Goal: Find contact information: Obtain details needed to contact an individual or organization

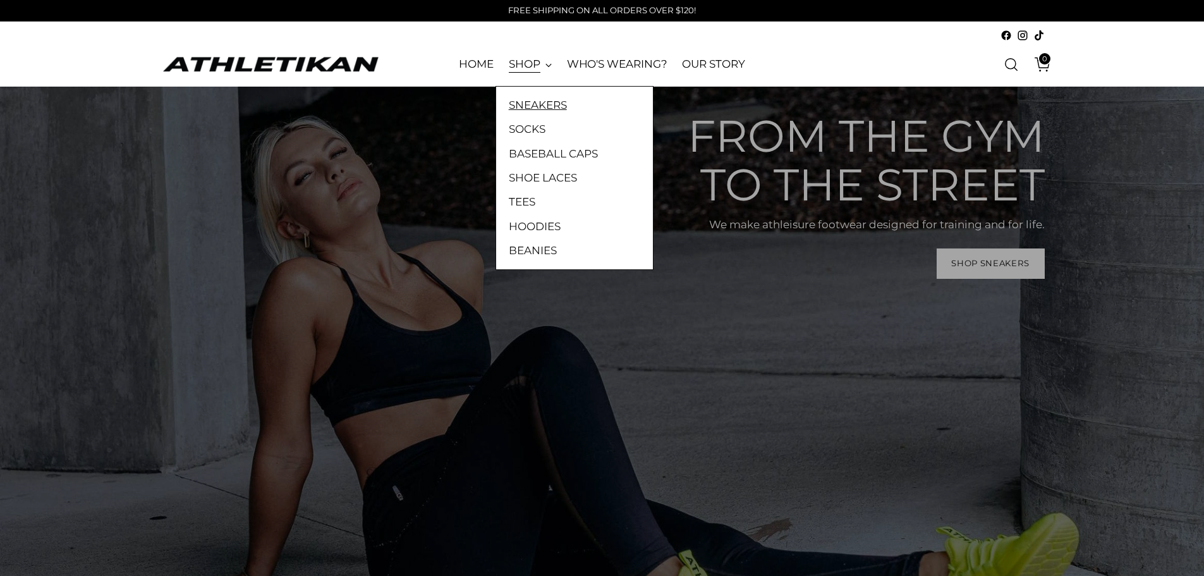
click at [546, 107] on link "SNEAKERS" at bounding box center [574, 105] width 131 height 16
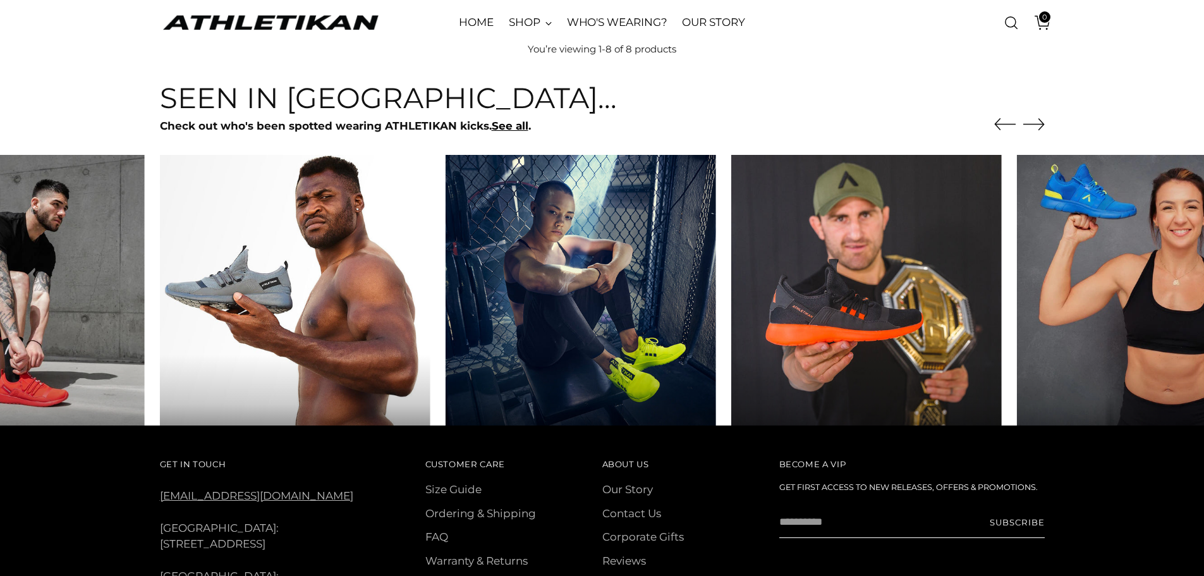
scroll to position [936, 0]
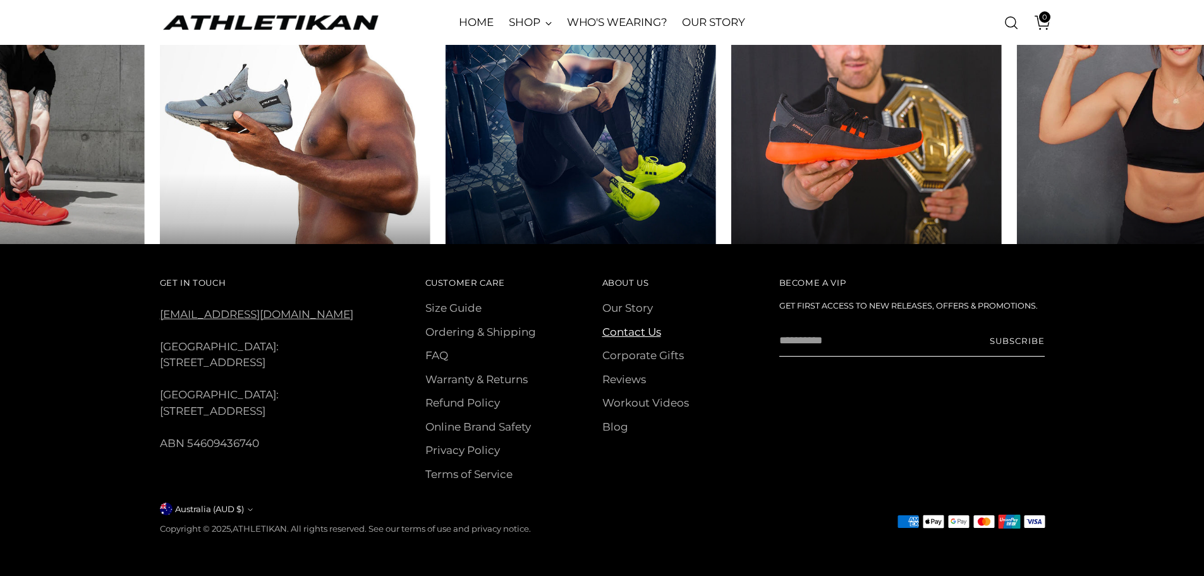
click at [638, 332] on link "Contact Us" at bounding box center [631, 332] width 59 height 13
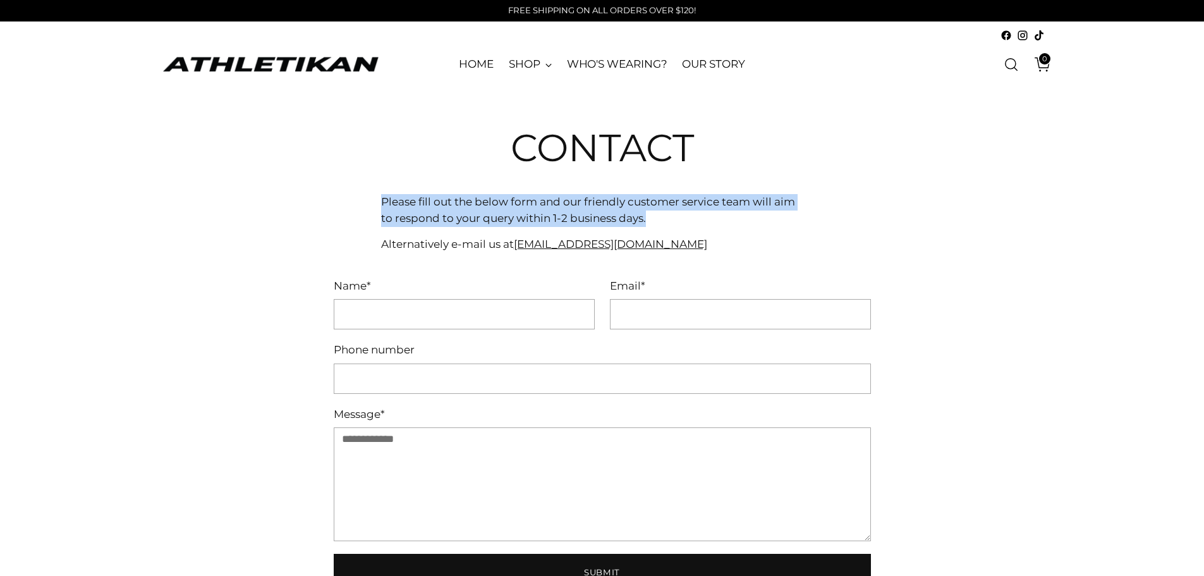
drag, startPoint x: 656, startPoint y: 222, endPoint x: 338, endPoint y: 194, distance: 319.8
click at [338, 194] on div "Contact Please fill out the below form and our friendly customer service team w…" at bounding box center [602, 183] width 965 height 192
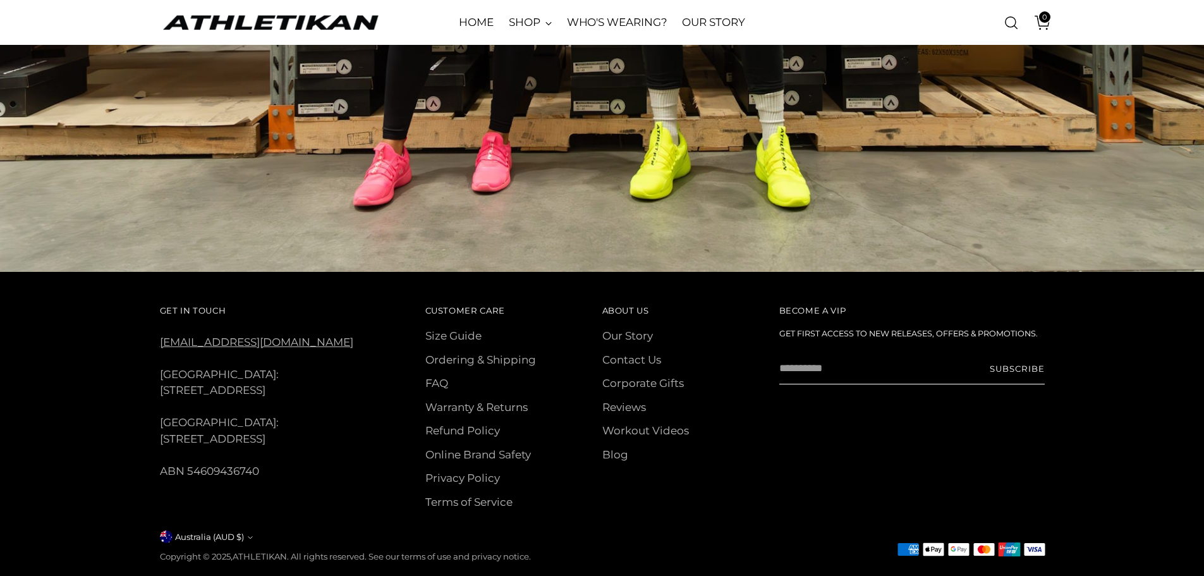
scroll to position [1281, 0]
